Goal: Task Accomplishment & Management: Complete application form

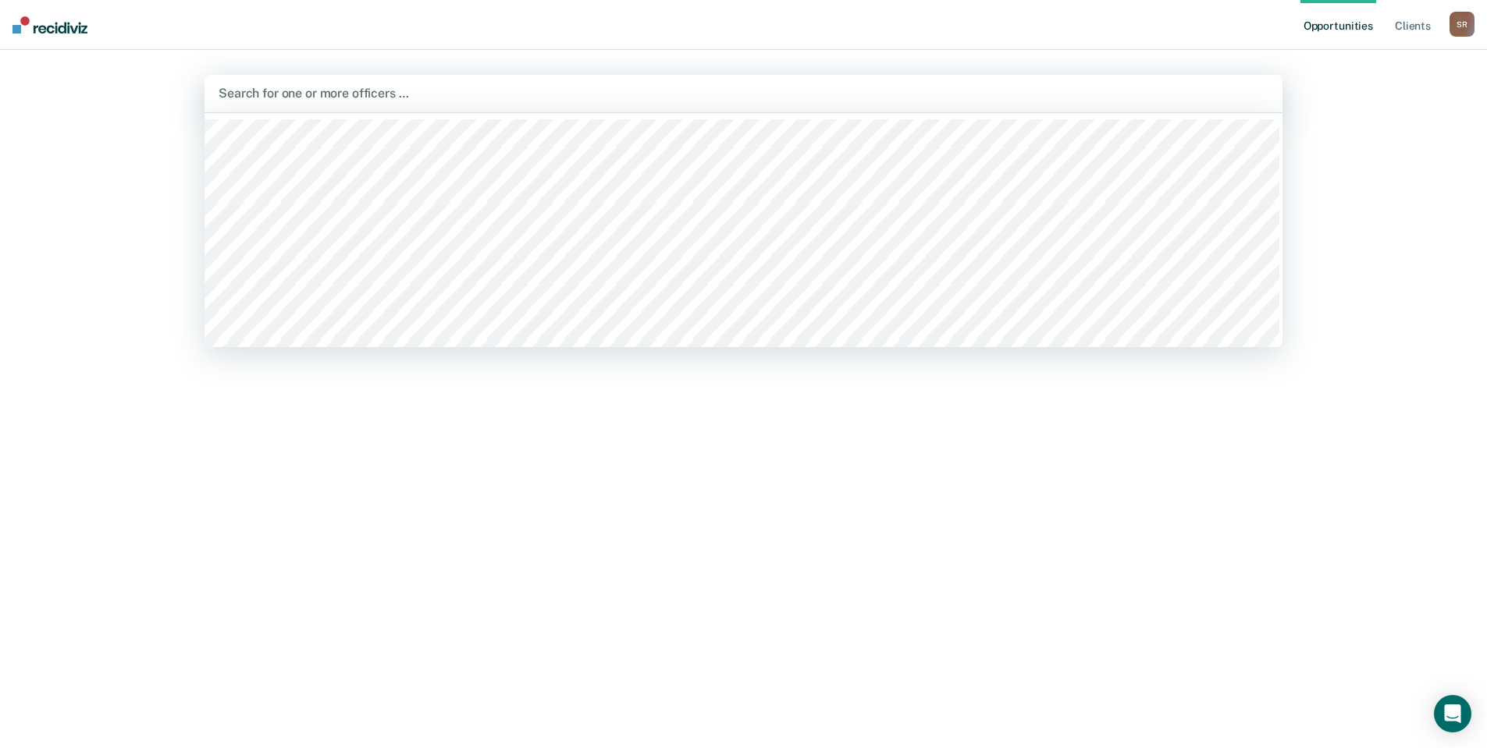
click at [696, 94] on div at bounding box center [744, 93] width 1050 height 18
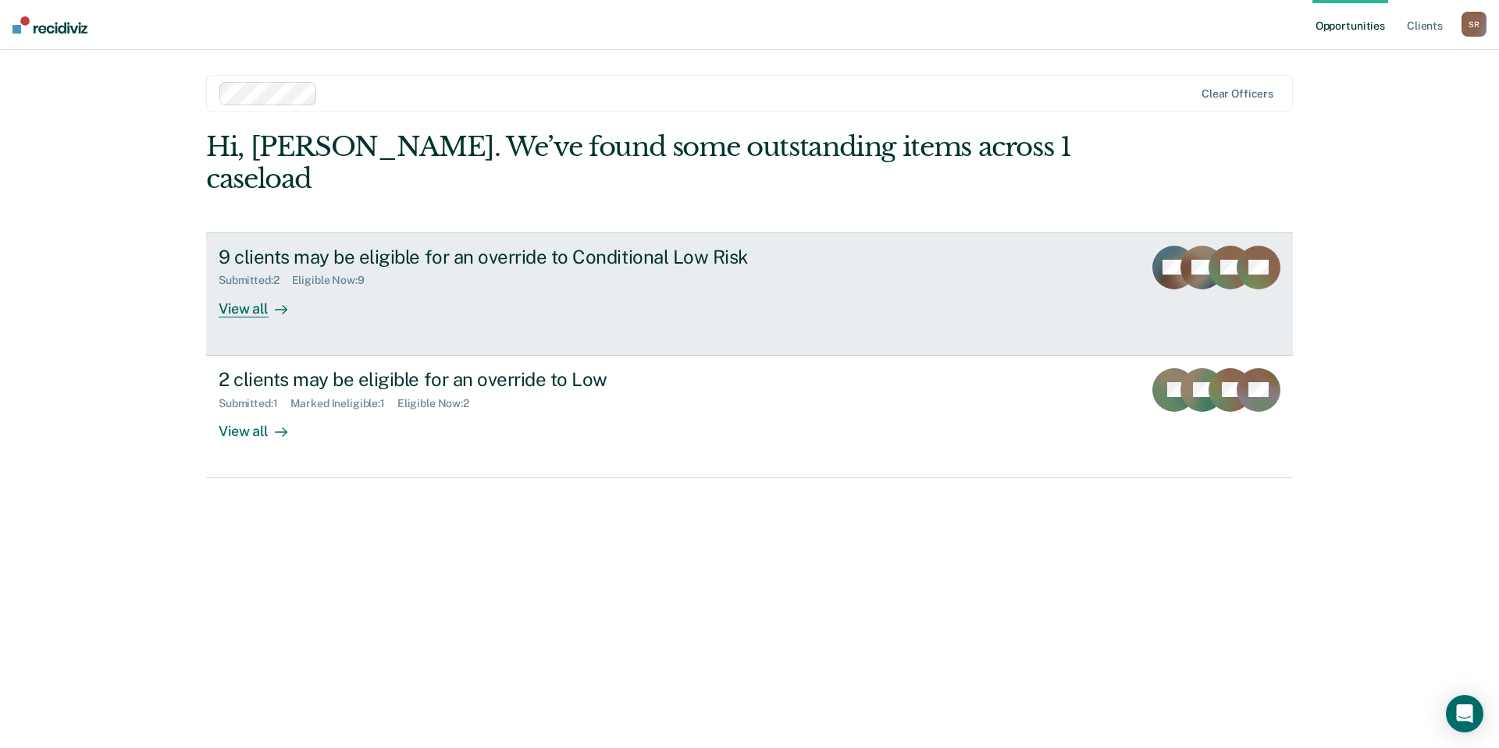
click at [256, 287] on div "View all" at bounding box center [262, 302] width 87 height 30
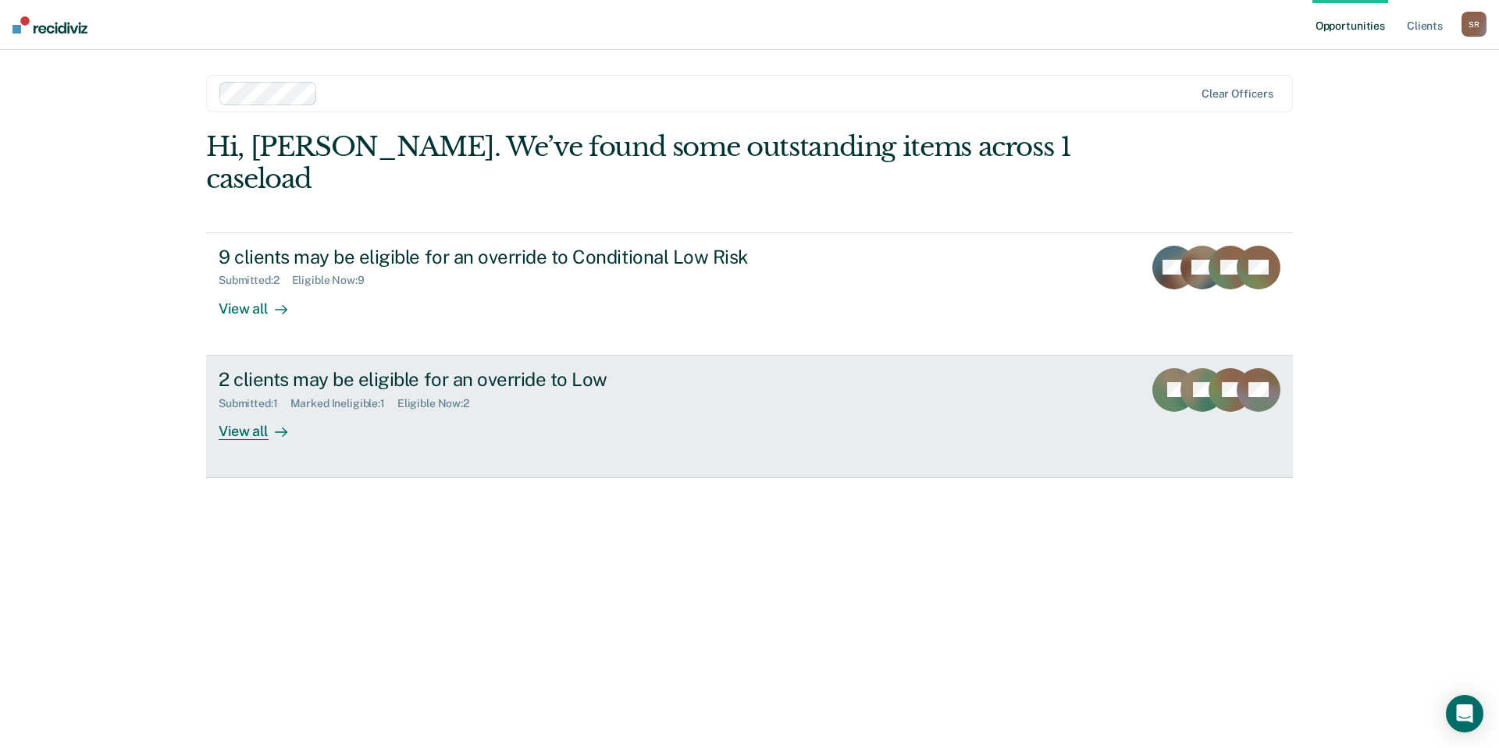
click at [242, 410] on div "View all" at bounding box center [262, 425] width 87 height 30
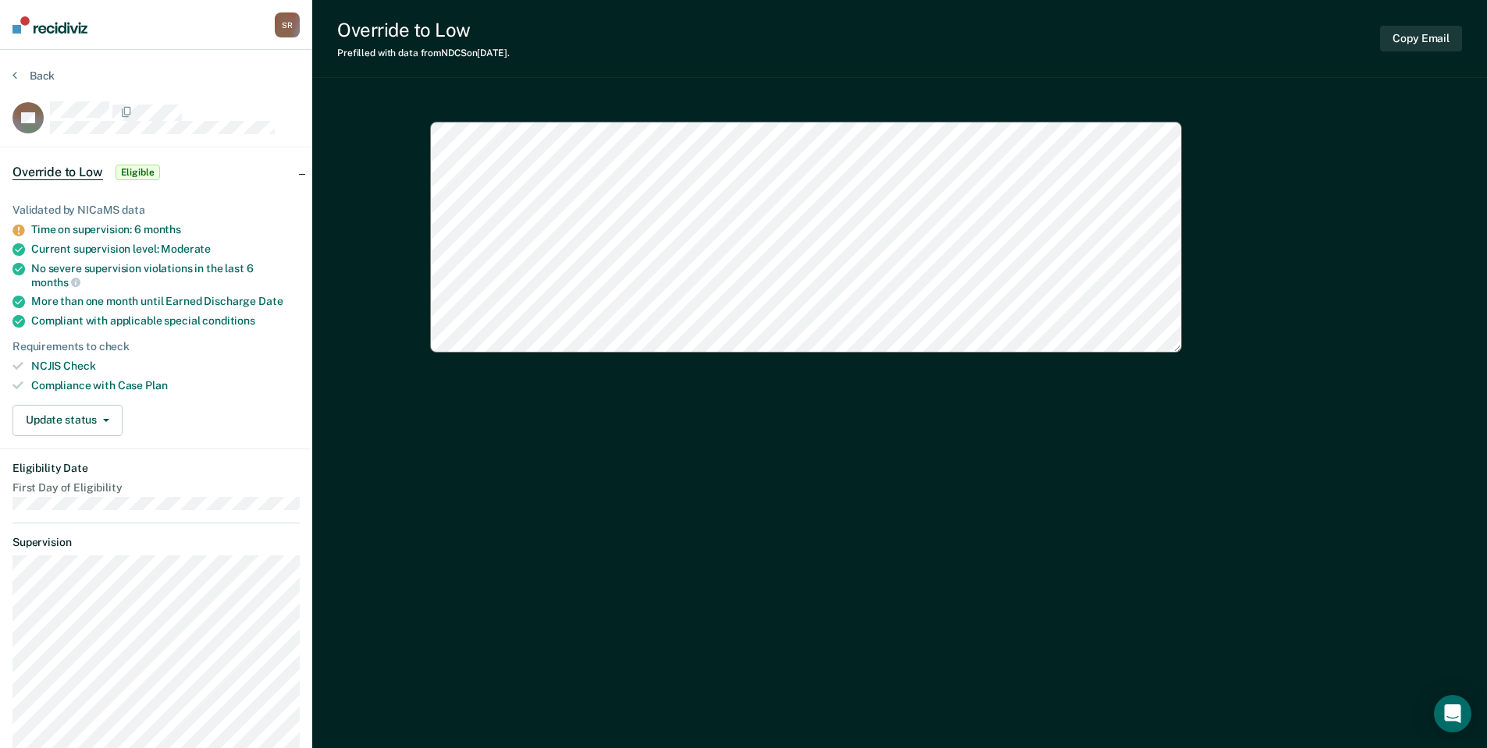
type textarea "x"
click at [110, 422] on button "Update status" at bounding box center [67, 420] width 110 height 31
click at [78, 456] on button "Mark Submitted" at bounding box center [87, 458] width 151 height 25
